Goal: Information Seeking & Learning: Learn about a topic

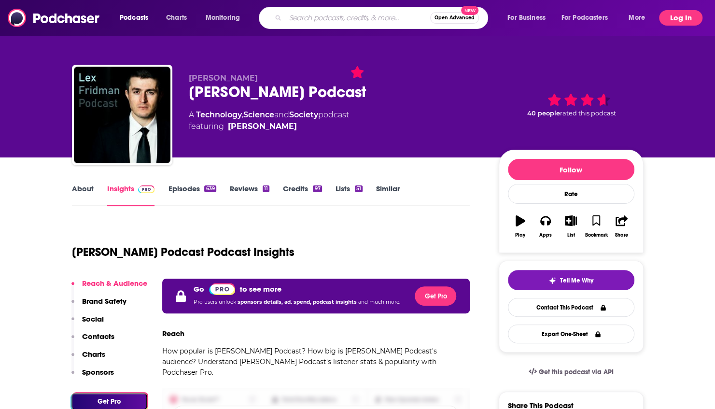
click at [681, 17] on button "Log In" at bounding box center [680, 17] width 43 height 15
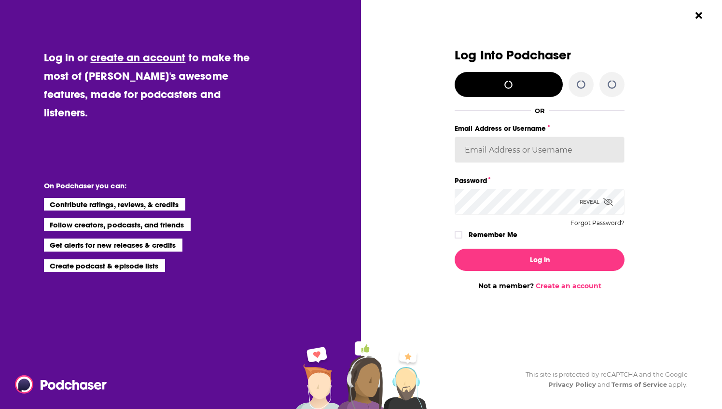
type input "lcole@we-worldwide.com"
click at [463, 235] on div "Dialog" at bounding box center [460, 235] width 10 height 8
click at [458, 234] on icon "Dialog" at bounding box center [459, 235] width 6 height 6
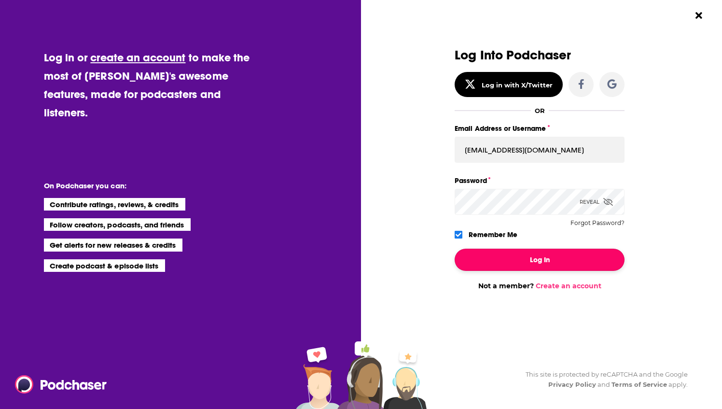
click at [495, 257] on button "Log In" at bounding box center [540, 260] width 170 height 22
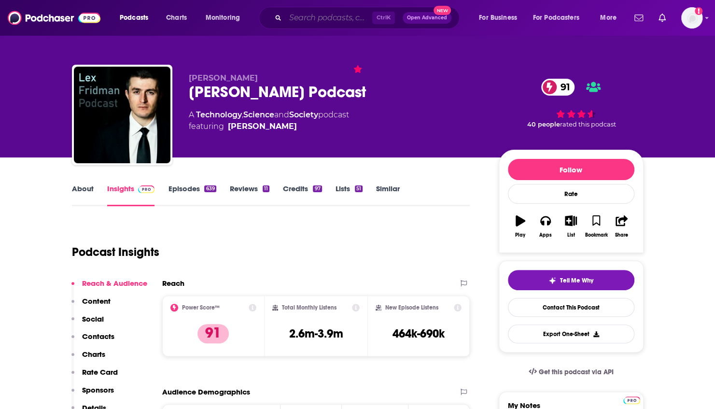
click at [317, 19] on input "Search podcasts, credits, & more..." at bounding box center [328, 17] width 87 height 15
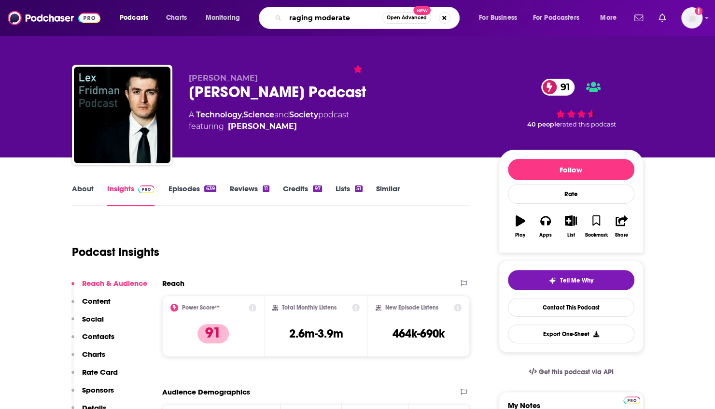
type input "raging moderates"
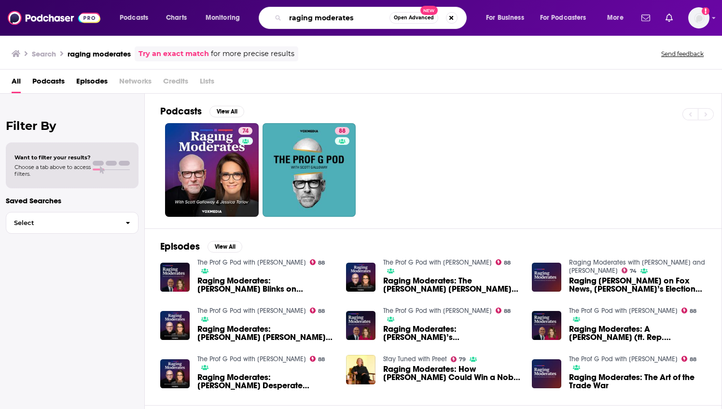
click at [331, 21] on input "raging moderates" at bounding box center [337, 17] width 104 height 15
type input "stuff you should know"
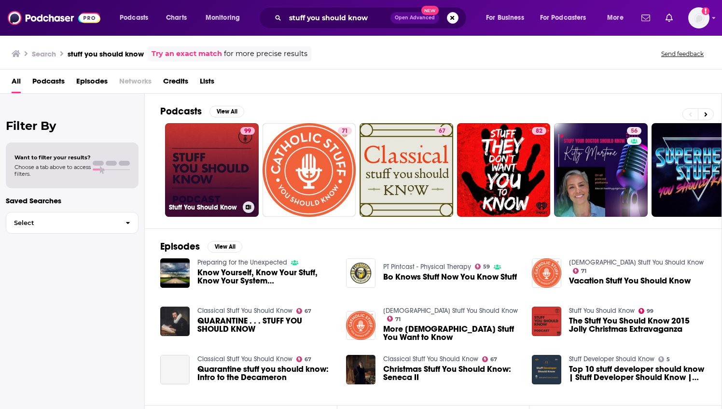
click at [199, 167] on link "99 Stuff You Should Know" at bounding box center [212, 170] width 94 height 94
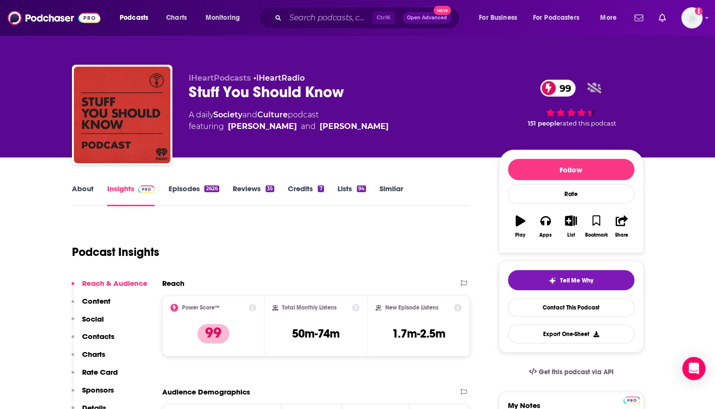
click at [251, 308] on icon at bounding box center [253, 308] width 8 height 8
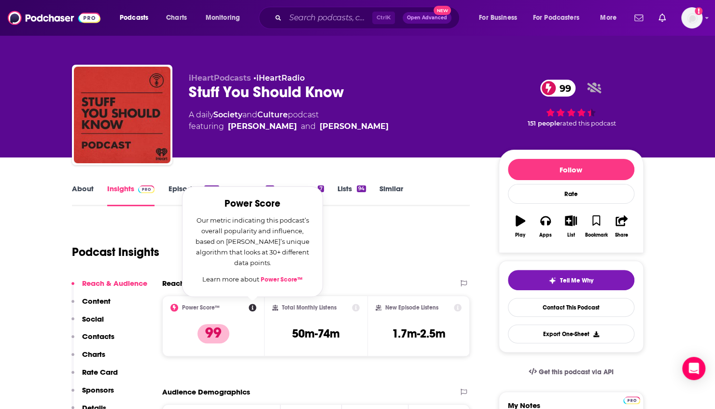
click at [283, 277] on link "Power Score™" at bounding box center [282, 280] width 42 height 8
